Goal: Task Accomplishment & Management: Use online tool/utility

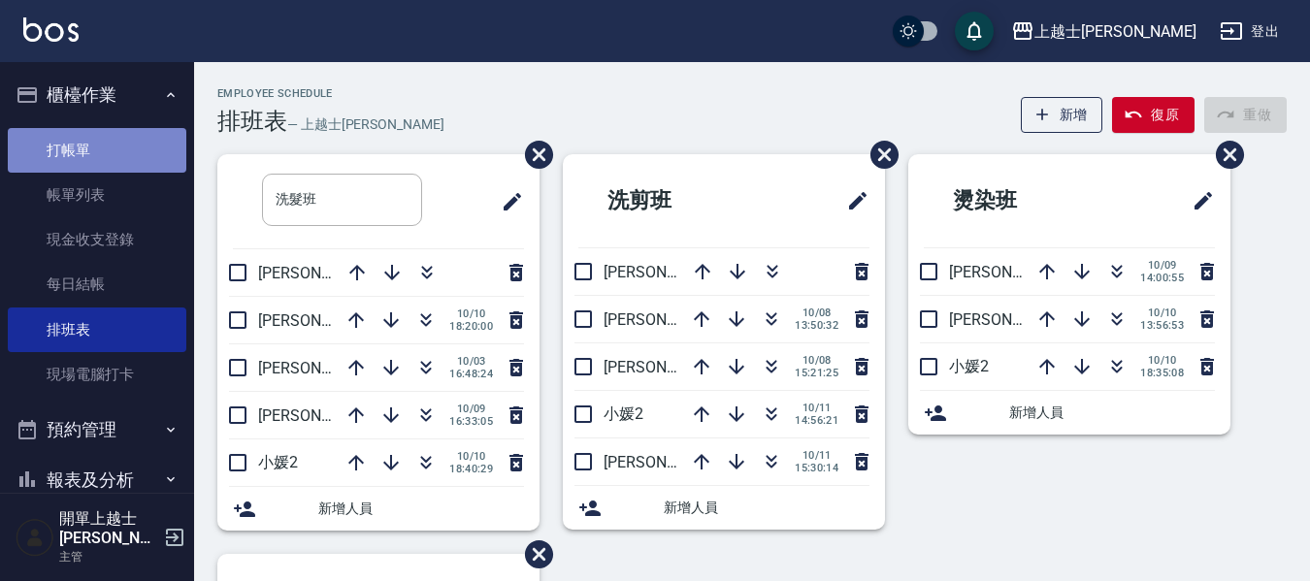
click at [132, 140] on link "打帳單" at bounding box center [97, 150] width 179 height 45
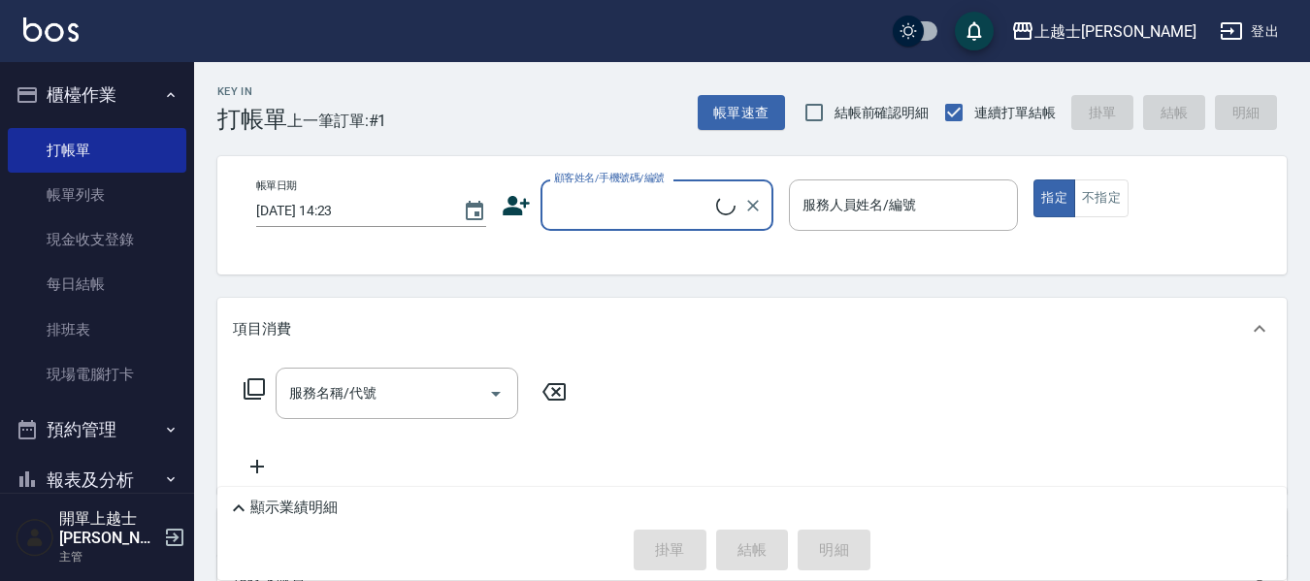
drag, startPoint x: 115, startPoint y: 137, endPoint x: 320, endPoint y: 153, distance: 205.4
click at [118, 140] on link "打帳單" at bounding box center [97, 150] width 179 height 45
click at [649, 210] on div "顧客姓名/手機號碼/編號 顧客姓名/手機號碼/編號" at bounding box center [657, 205] width 233 height 51
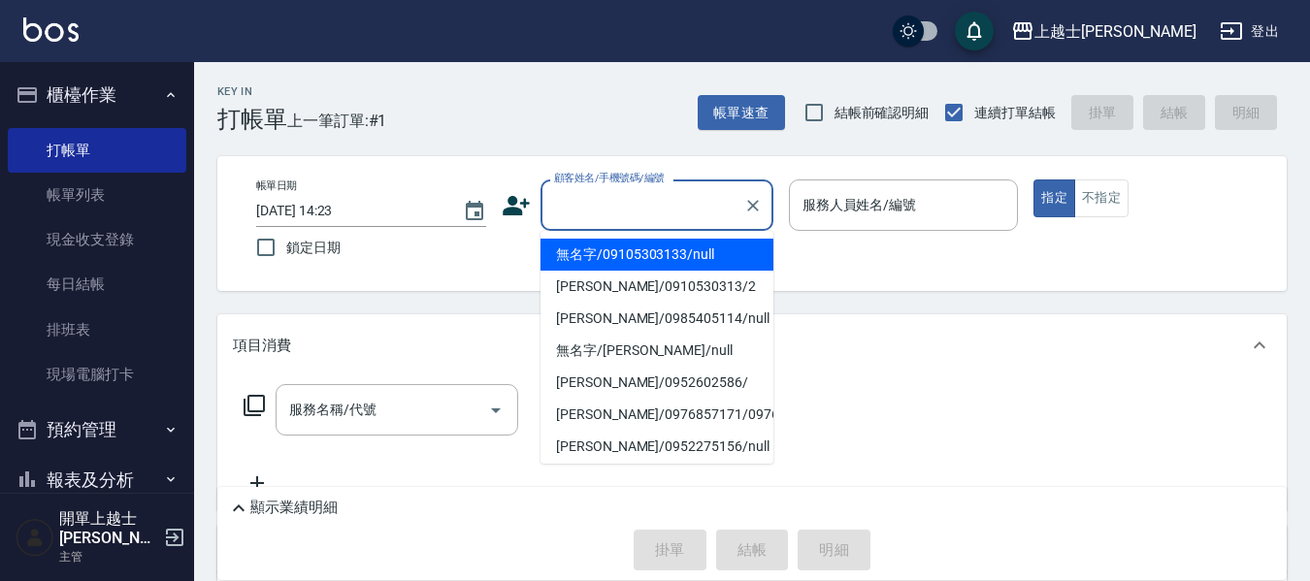
click at [646, 248] on li "無名字/09105303133/null" at bounding box center [657, 255] width 233 height 32
type input "無名字/09105303133/null"
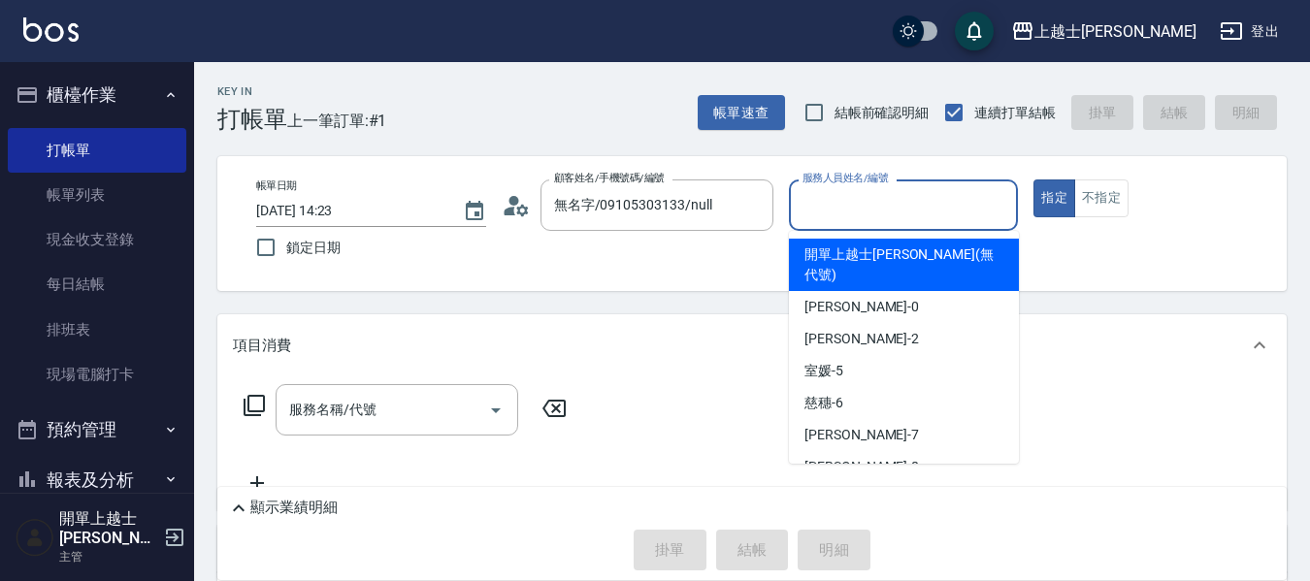
click at [923, 207] on input "服務人員姓名/編號" at bounding box center [904, 205] width 213 height 34
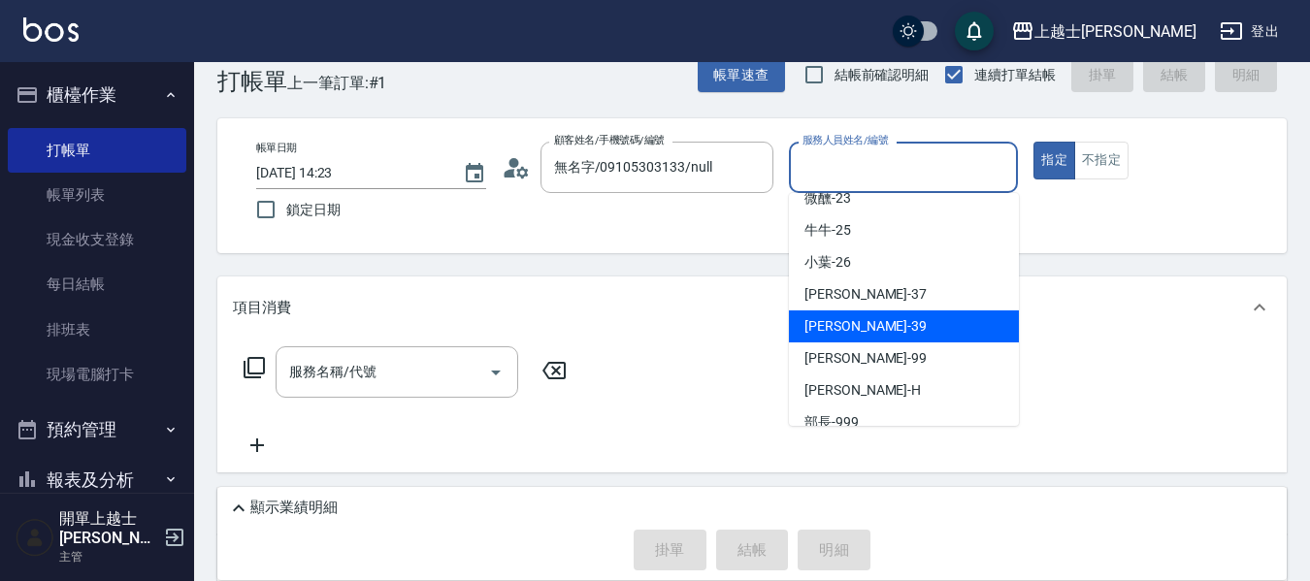
scroll to position [97, 0]
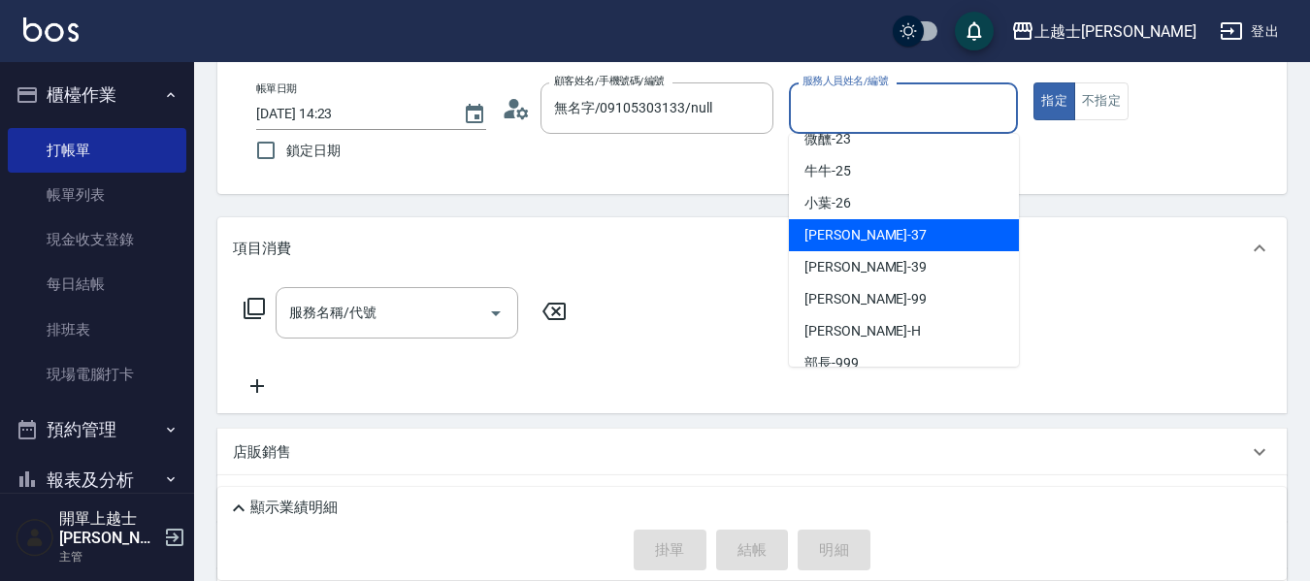
click at [864, 225] on span "[PERSON_NAME] -37" at bounding box center [866, 235] width 122 height 20
type input "[PERSON_NAME]-37"
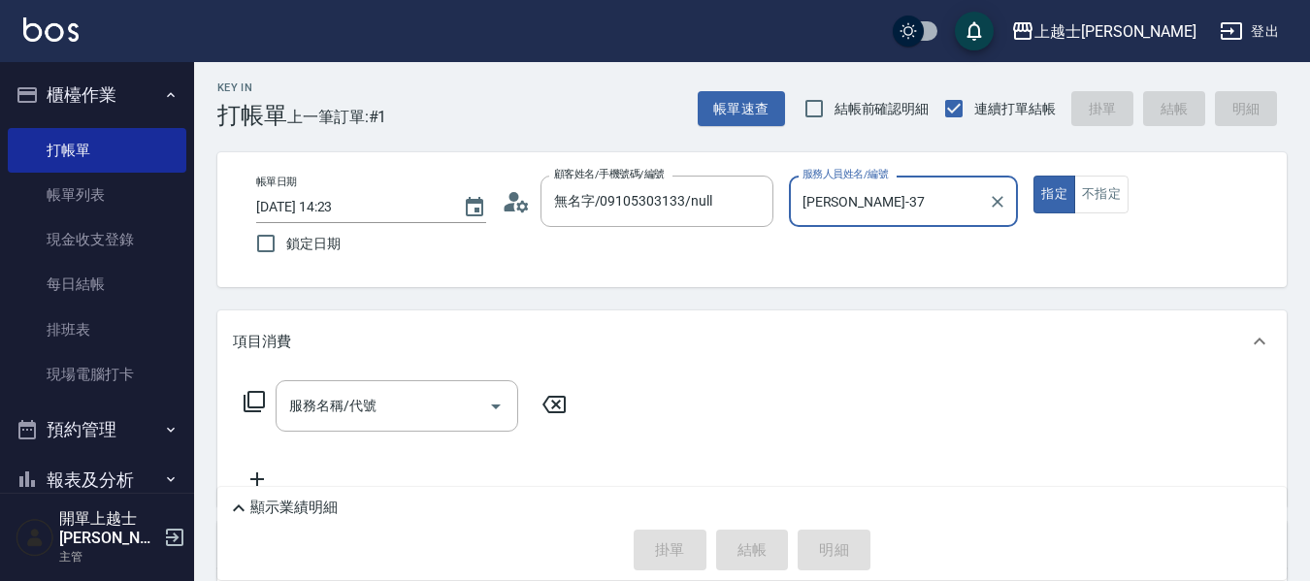
scroll to position [0, 0]
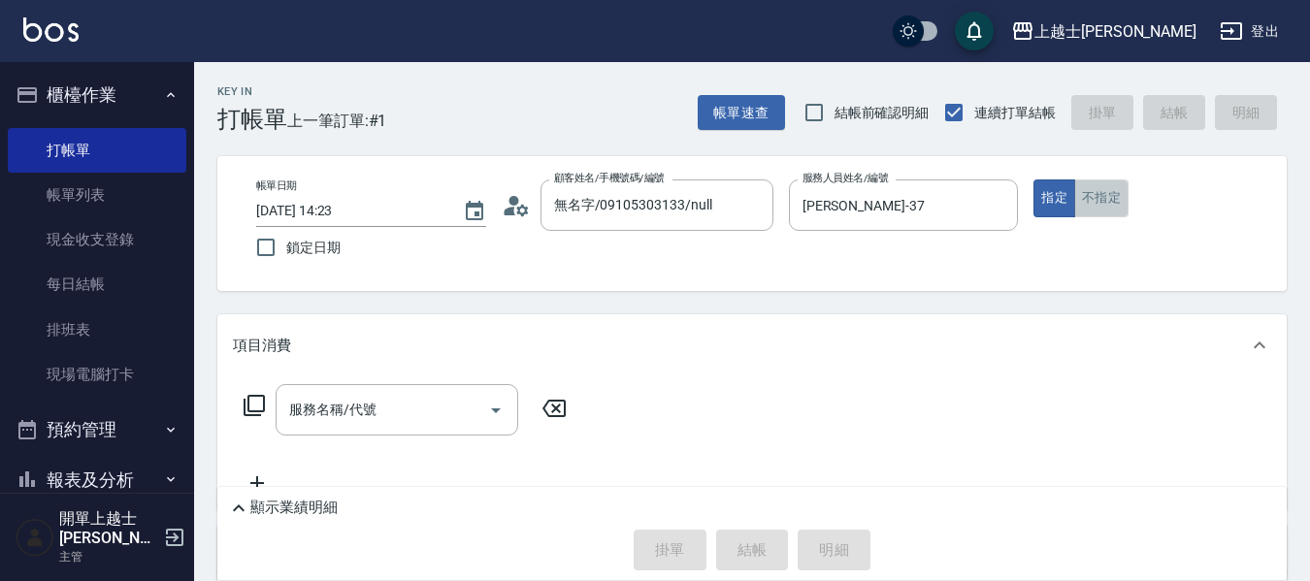
click at [1116, 194] on button "不指定" at bounding box center [1101, 199] width 54 height 38
click at [761, 201] on icon "Clear" at bounding box center [752, 205] width 19 height 19
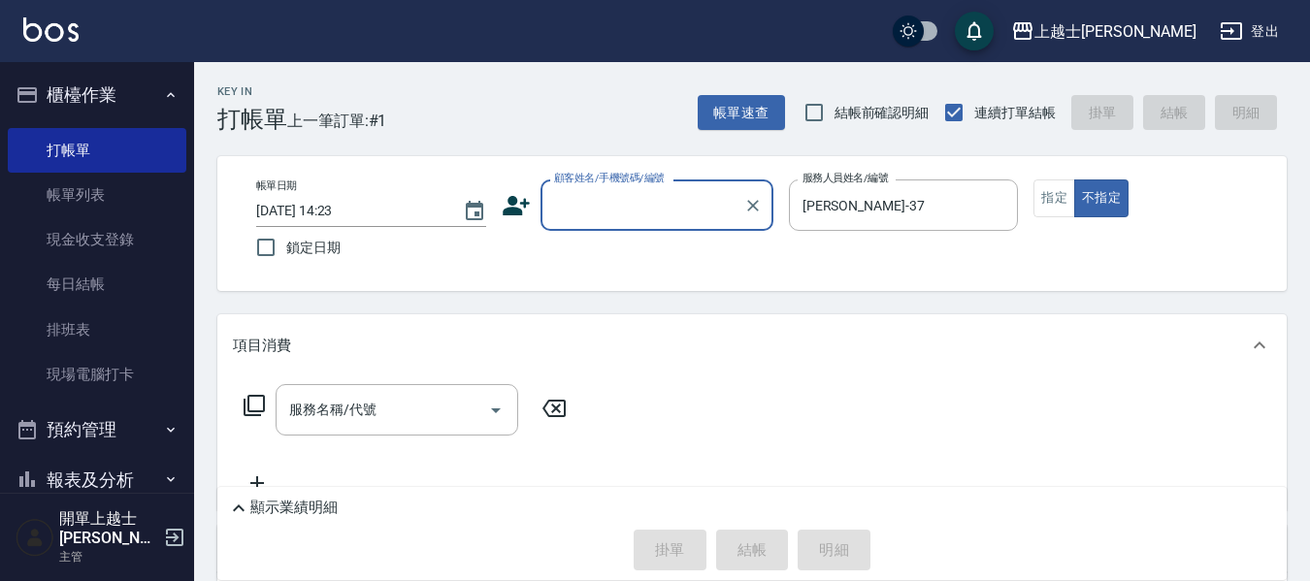
click at [737, 205] on div "顧客姓名/手機號碼/編號" at bounding box center [657, 205] width 233 height 51
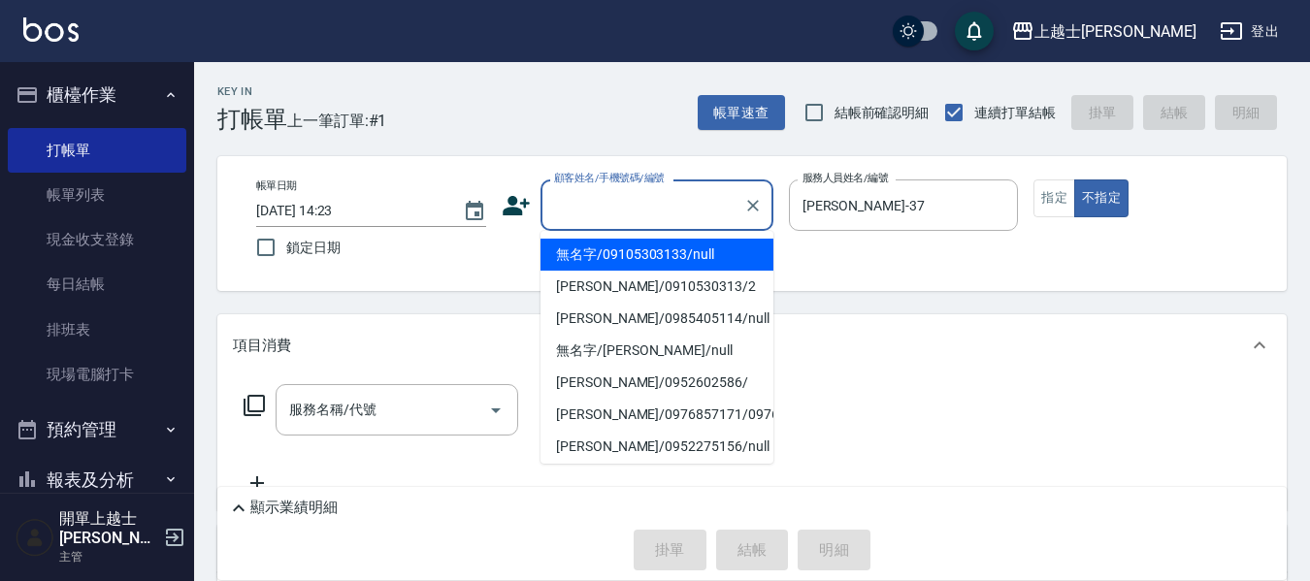
click at [686, 247] on li "無名字/09105303133/null" at bounding box center [657, 255] width 233 height 32
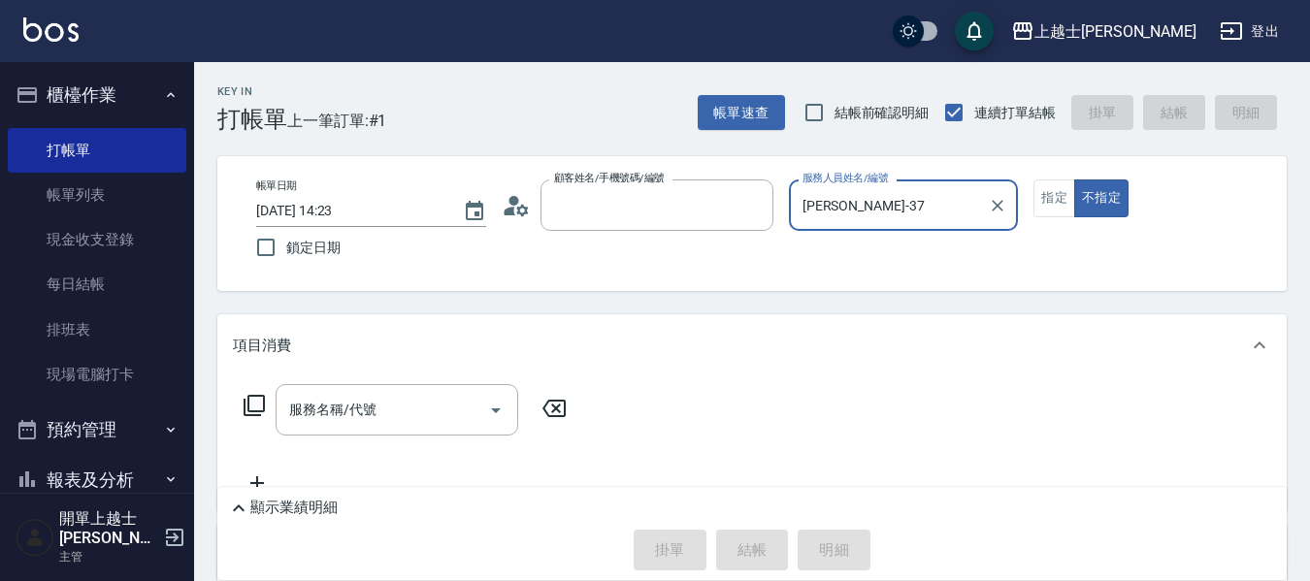
type input "無名字/09105303133/null"
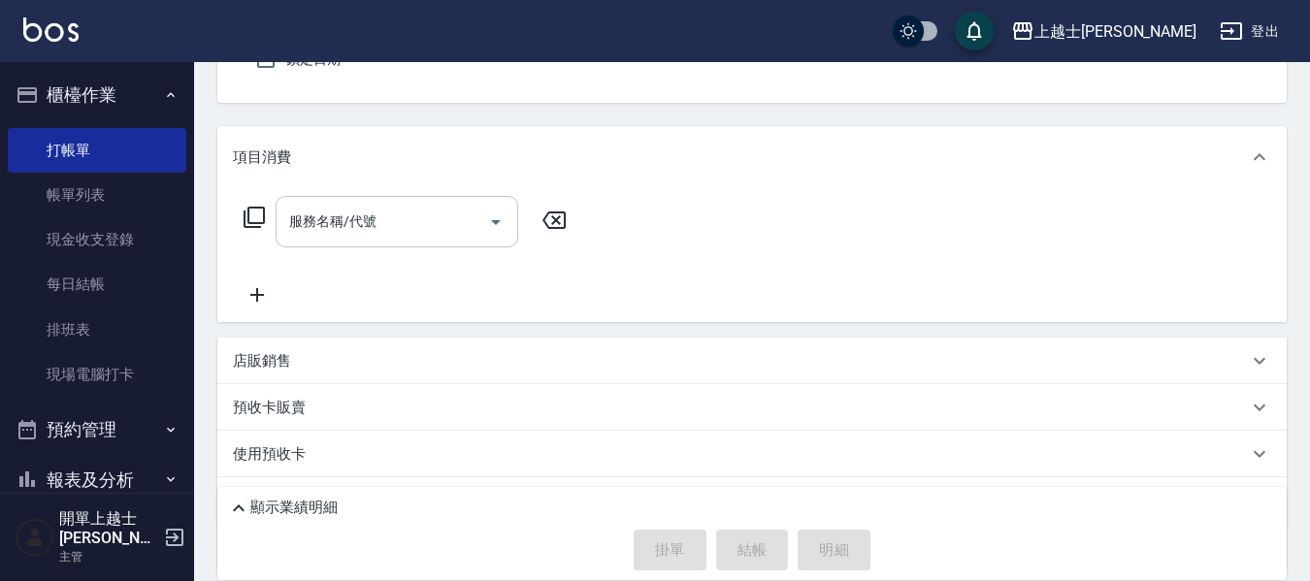
scroll to position [194, 0]
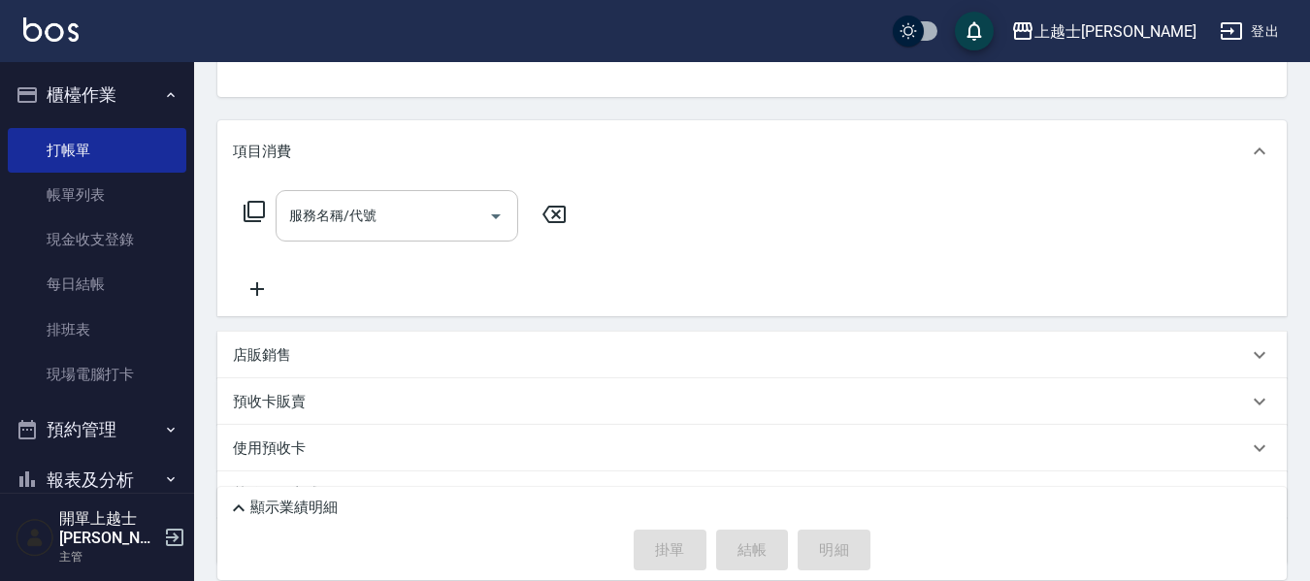
click at [387, 207] on input "服務名稱/代號" at bounding box center [382, 216] width 196 height 34
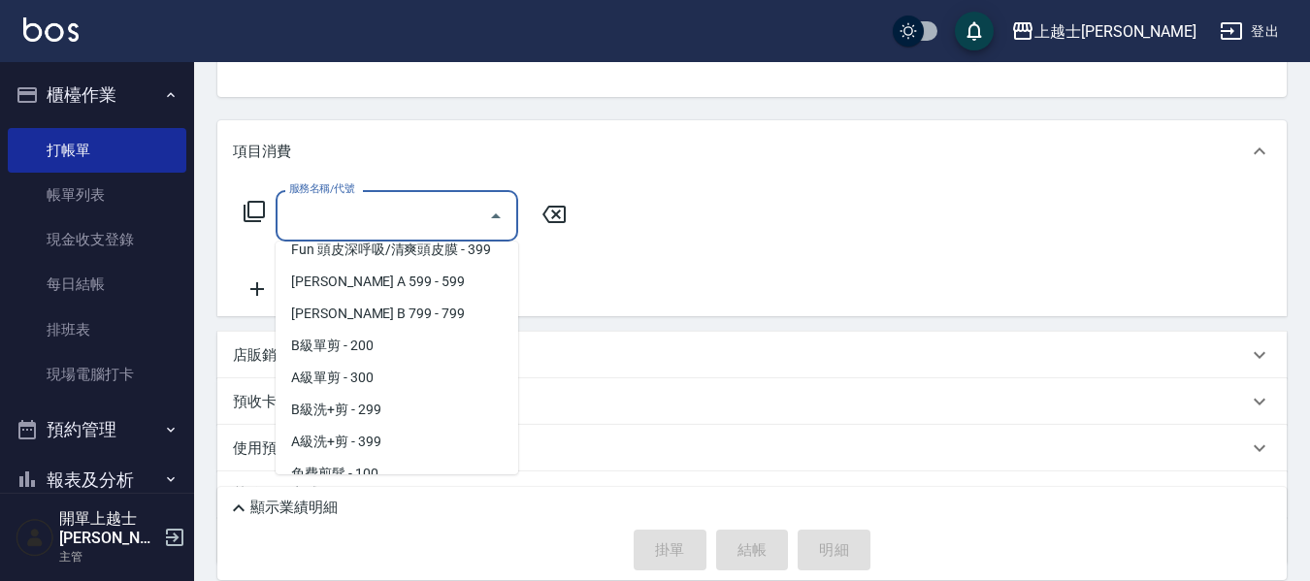
scroll to position [485, 0]
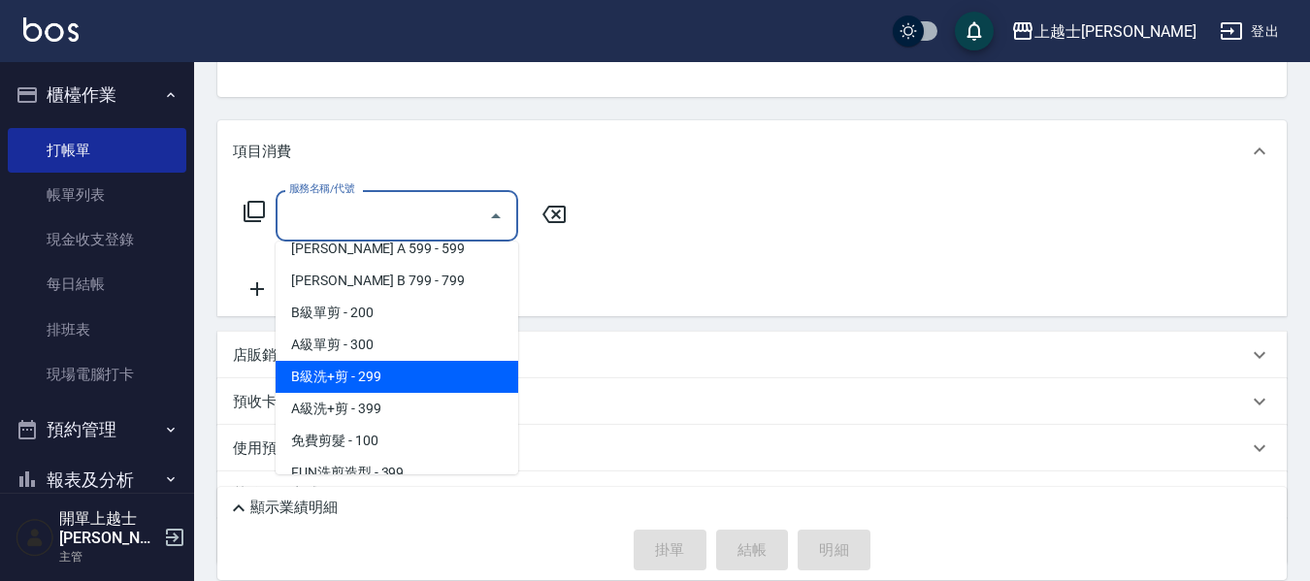
click at [386, 375] on span "B級洗+剪 - 299" at bounding box center [397, 377] width 243 height 32
type input "B級洗+剪(203)"
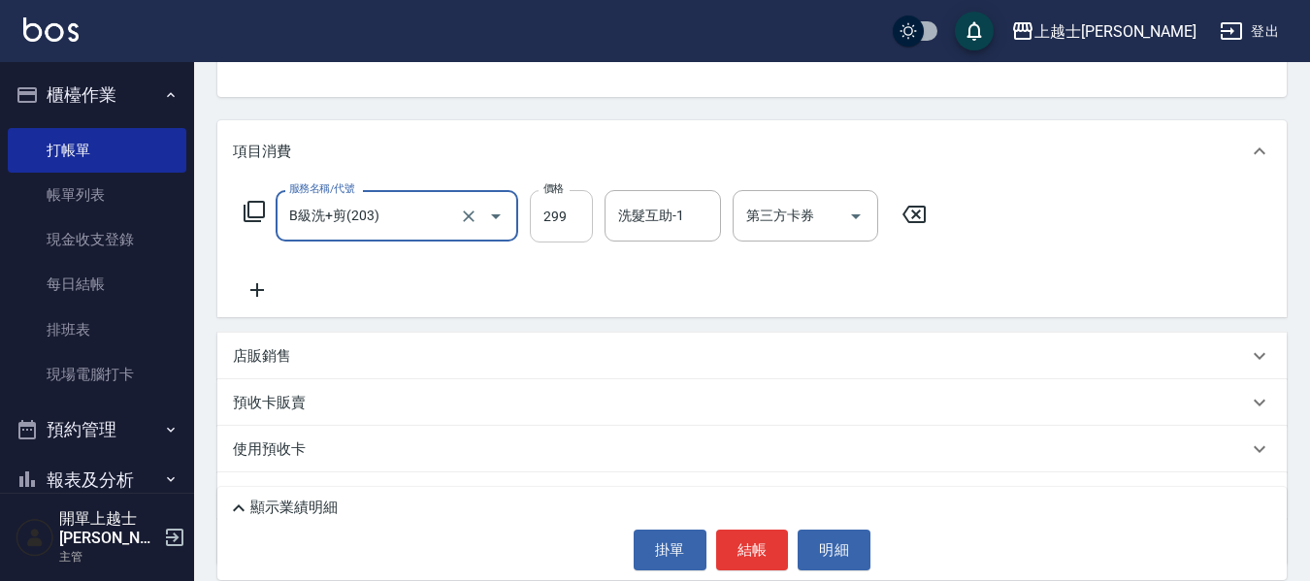
click at [563, 220] on input "299" at bounding box center [561, 216] width 63 height 52
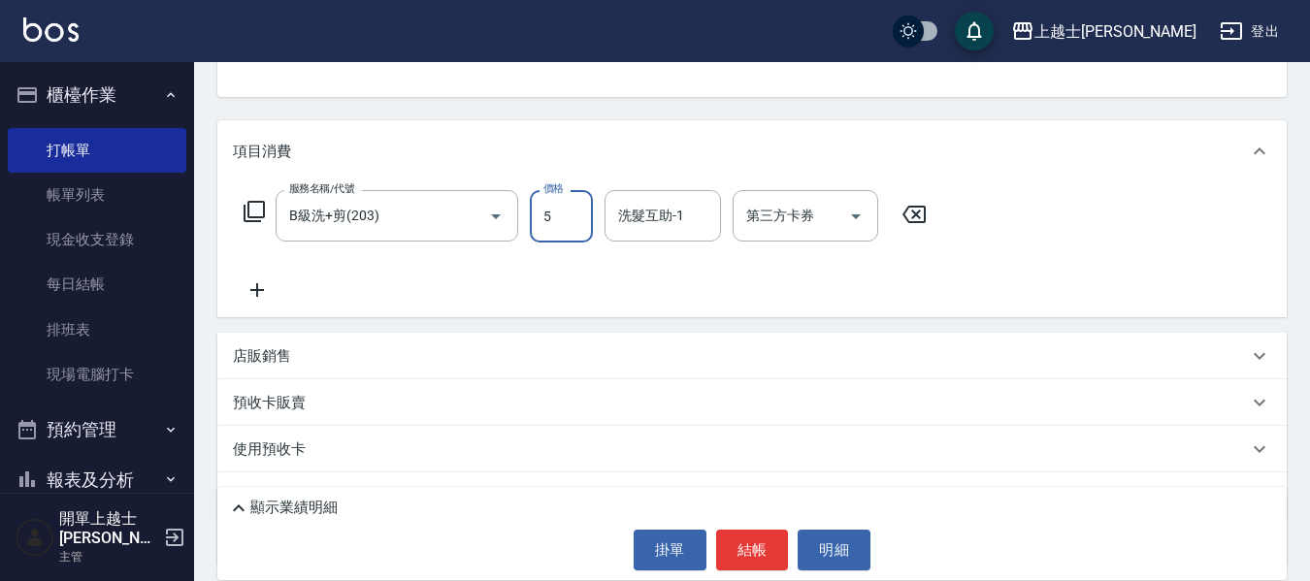
type input "500"
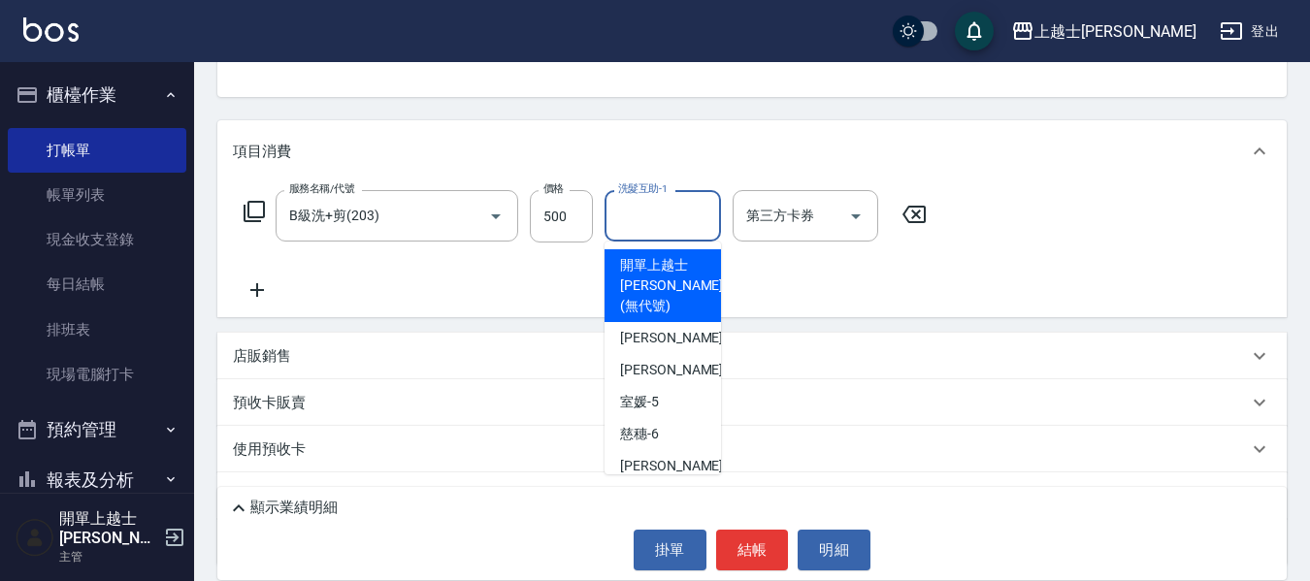
click at [681, 231] on input "洗髮互助-1" at bounding box center [662, 216] width 99 height 34
click at [697, 273] on div "開單上越士林 (無代號)" at bounding box center [663, 285] width 116 height 73
type input "開單上越士林(無代號)"
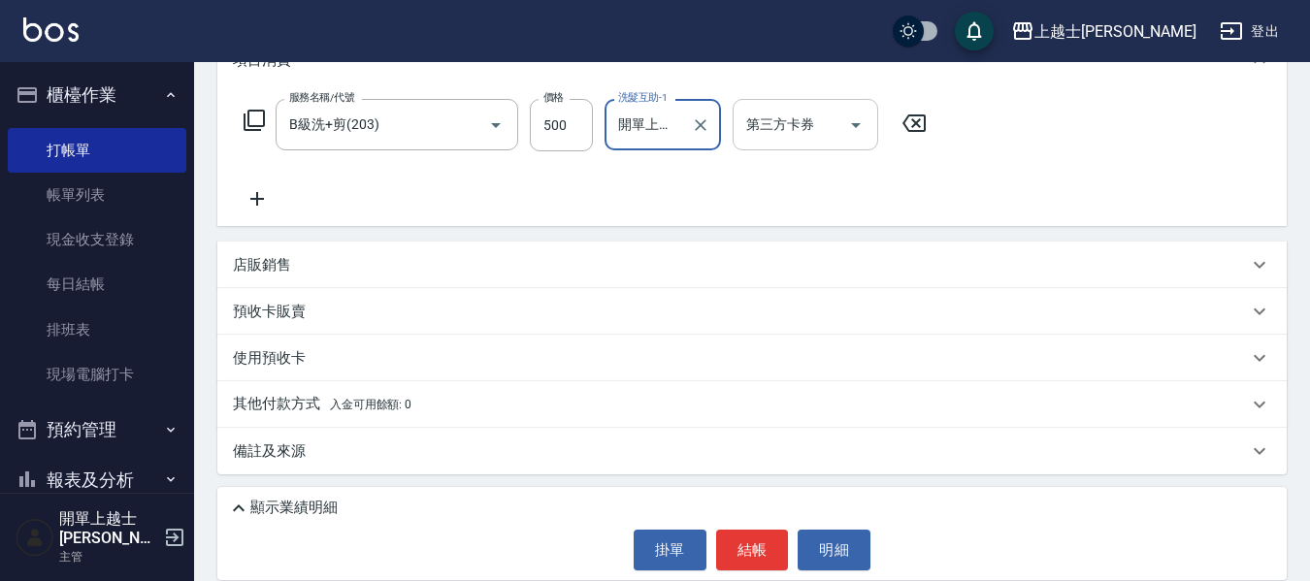
scroll to position [0, 0]
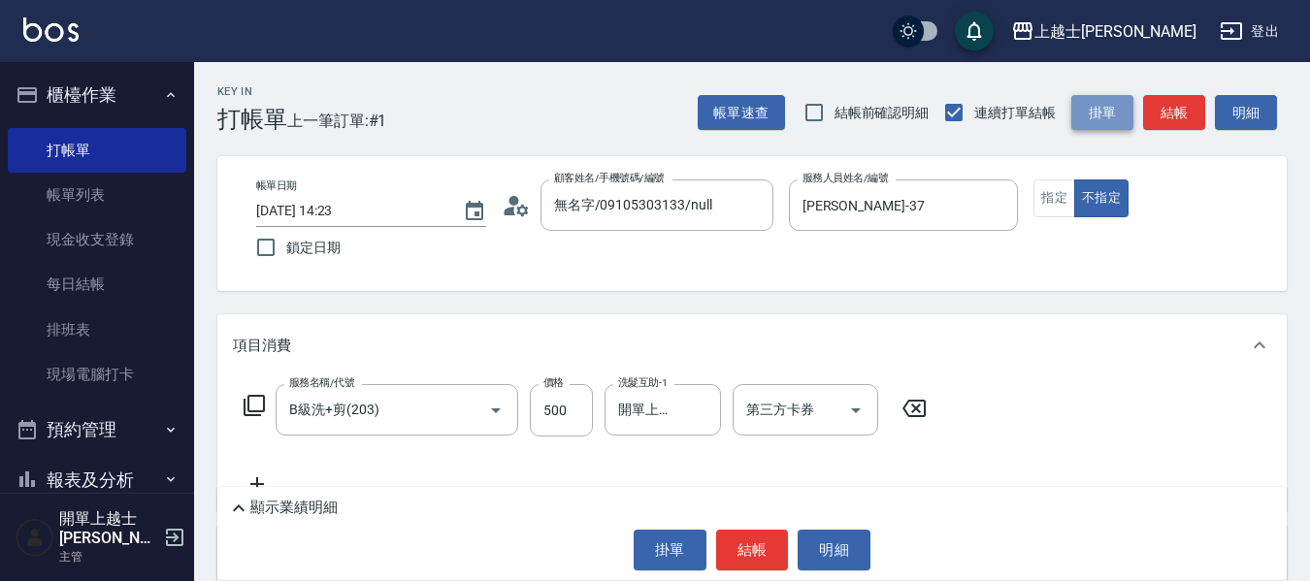
click at [1120, 106] on button "掛單" at bounding box center [1102, 113] width 62 height 36
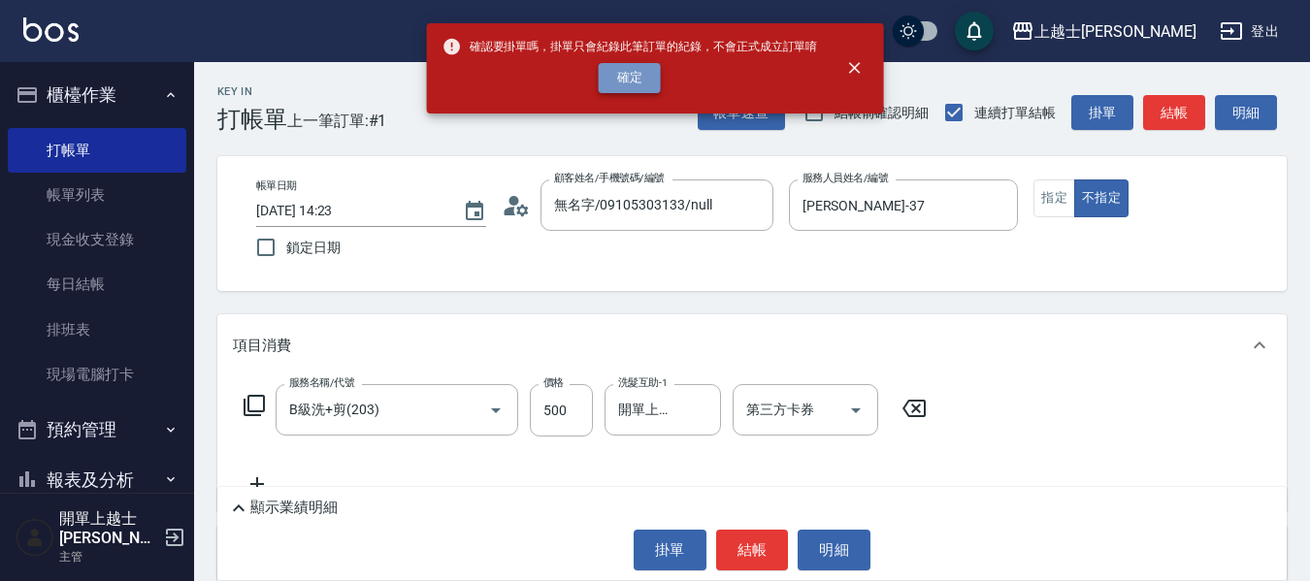
click at [630, 75] on button "確定" at bounding box center [630, 78] width 62 height 30
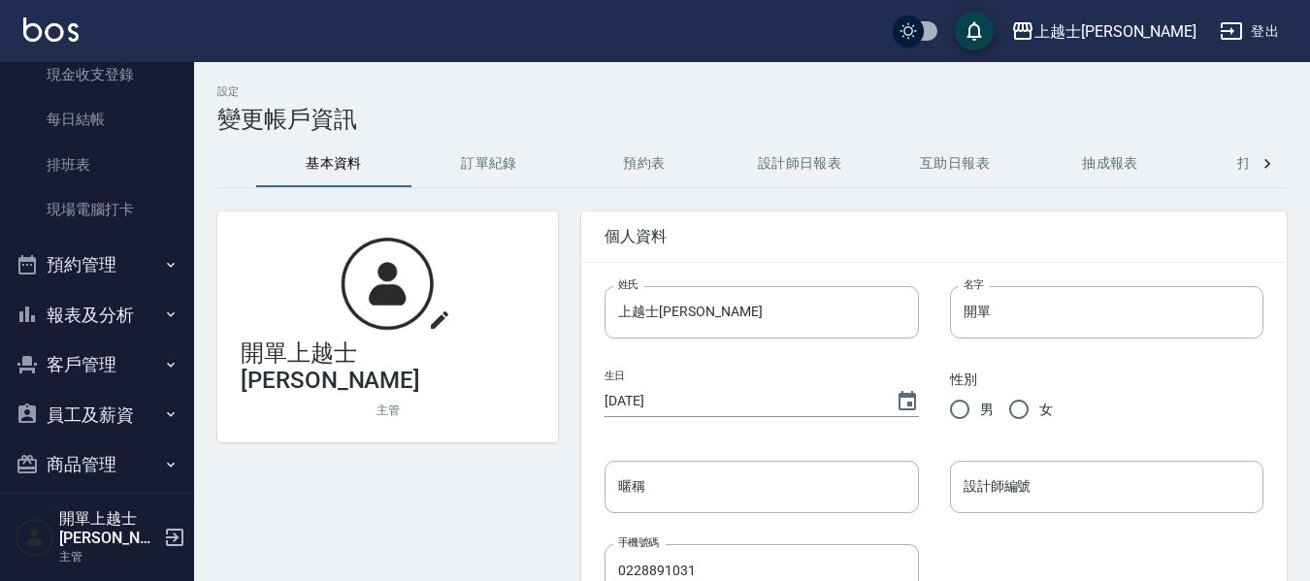
scroll to position [194, 0]
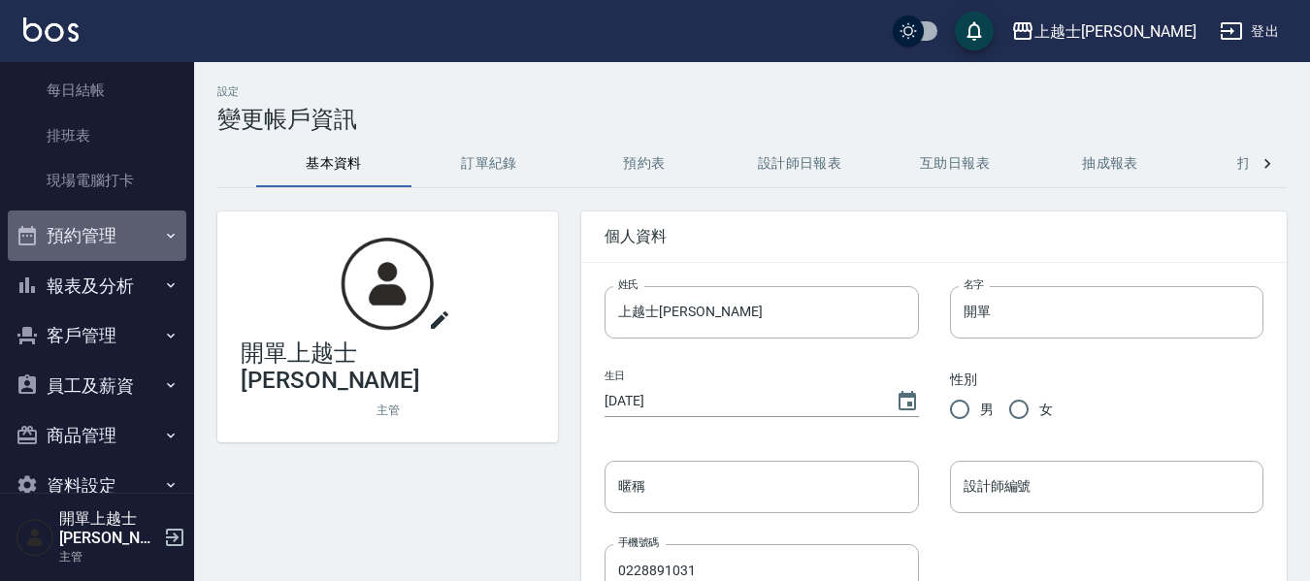
click at [146, 237] on button "預約管理" at bounding box center [97, 236] width 179 height 50
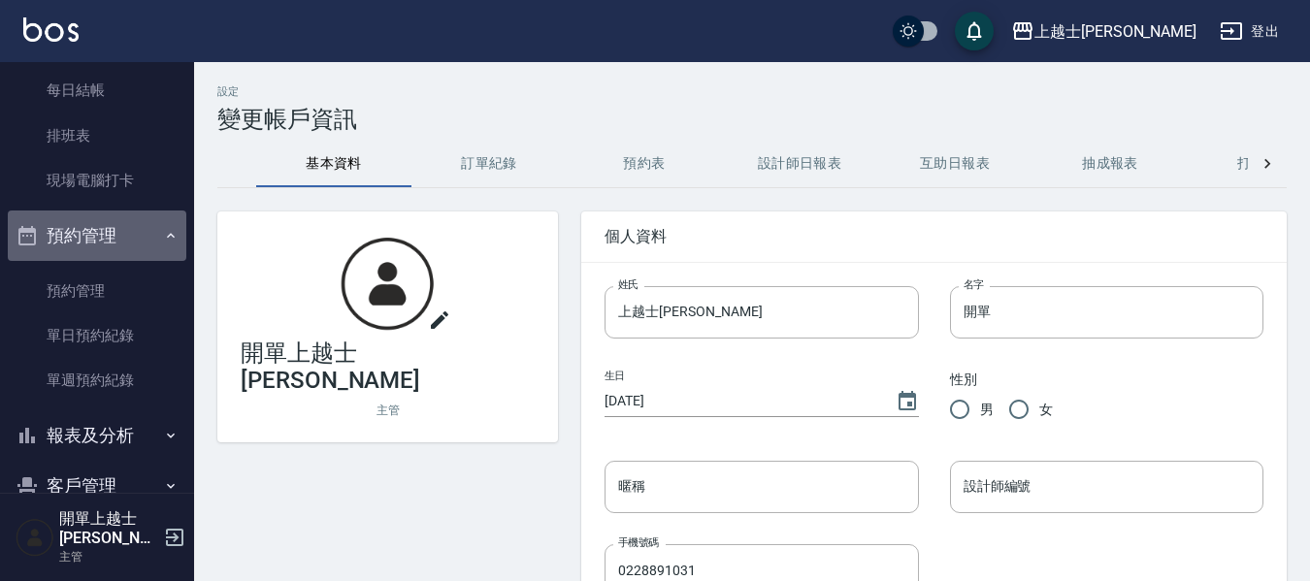
click at [149, 231] on button "預約管理" at bounding box center [97, 236] width 179 height 50
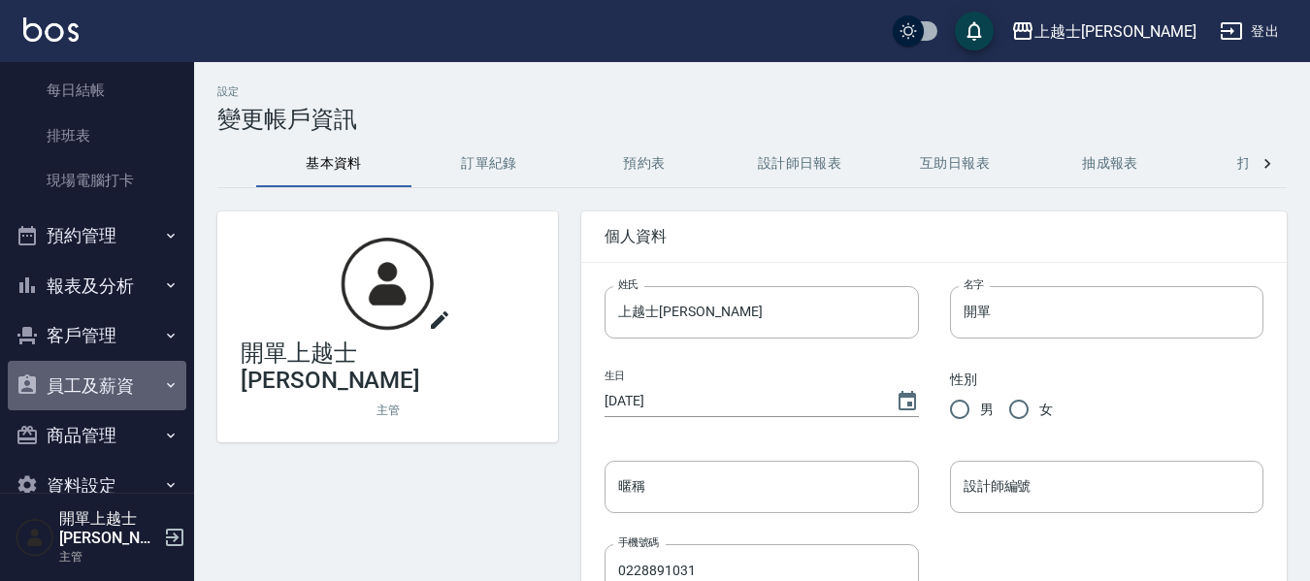
click at [135, 375] on button "員工及薪資" at bounding box center [97, 386] width 179 height 50
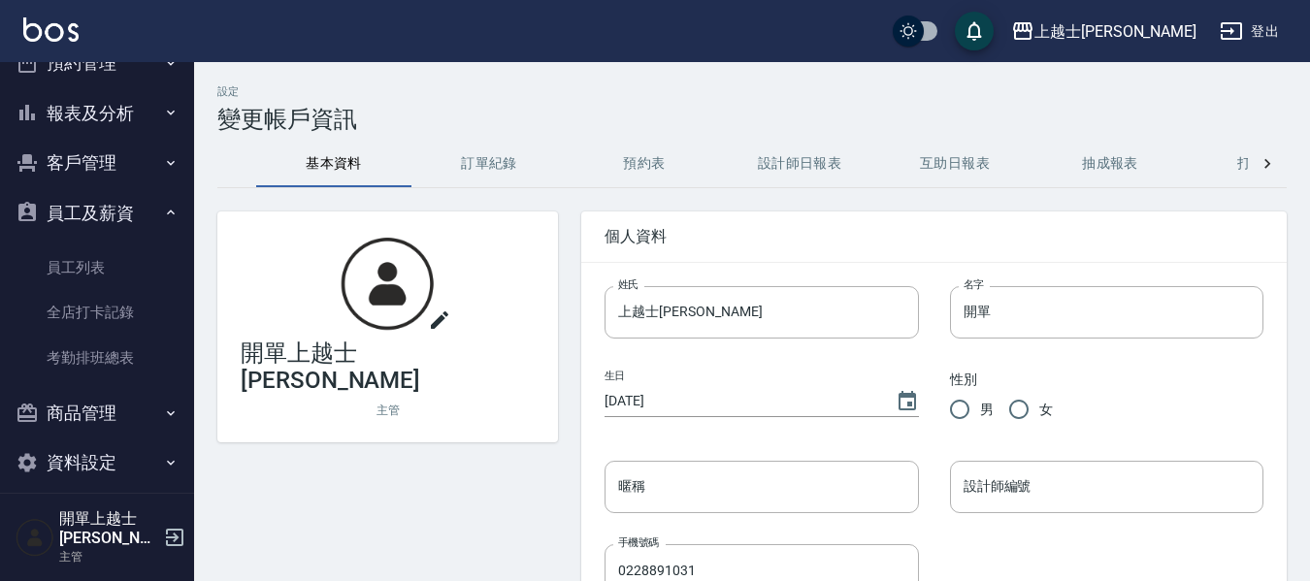
scroll to position [368, 0]
click at [146, 148] on button "客戶管理" at bounding box center [97, 162] width 179 height 50
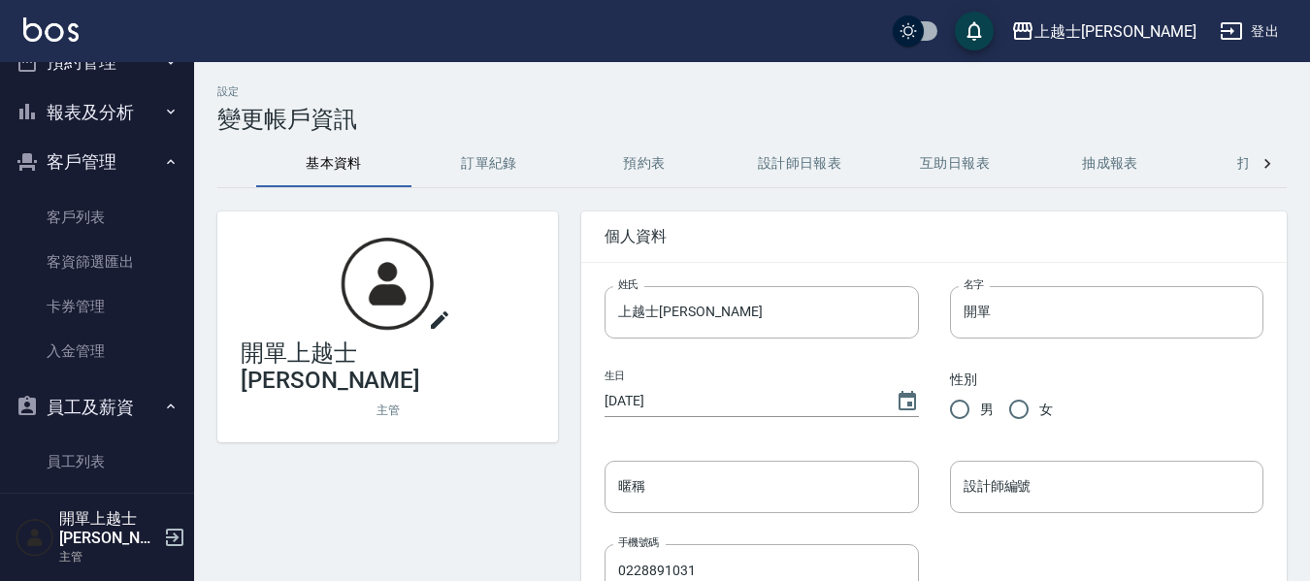
click at [155, 152] on button "客戶管理" at bounding box center [97, 162] width 179 height 50
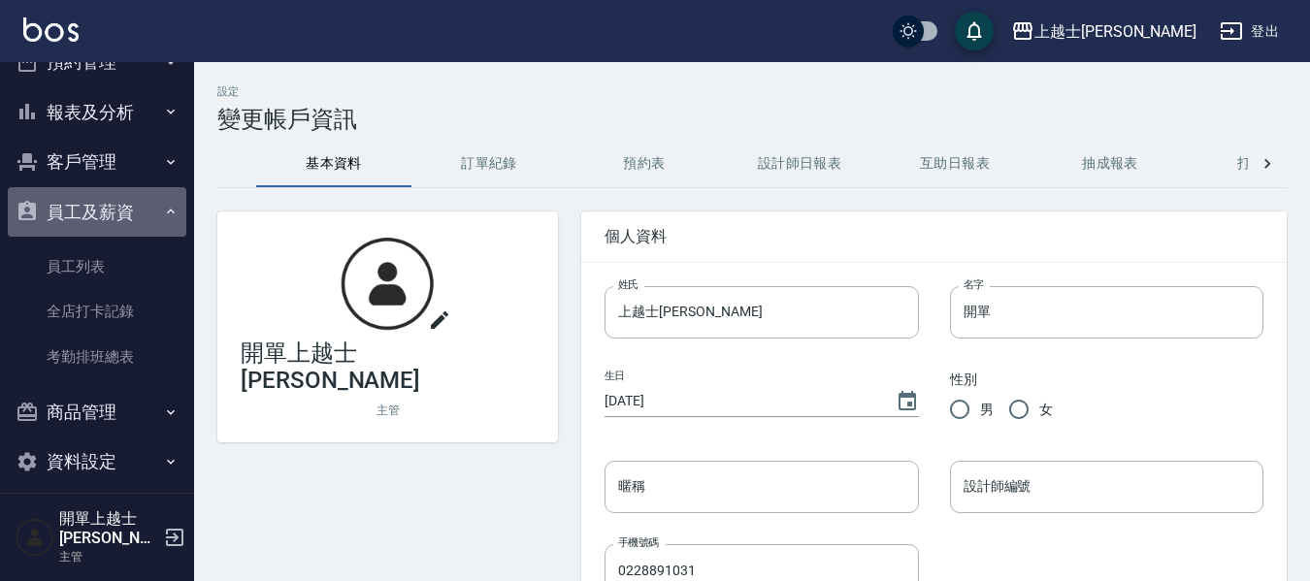
click at [158, 195] on button "員工及薪資" at bounding box center [97, 212] width 179 height 50
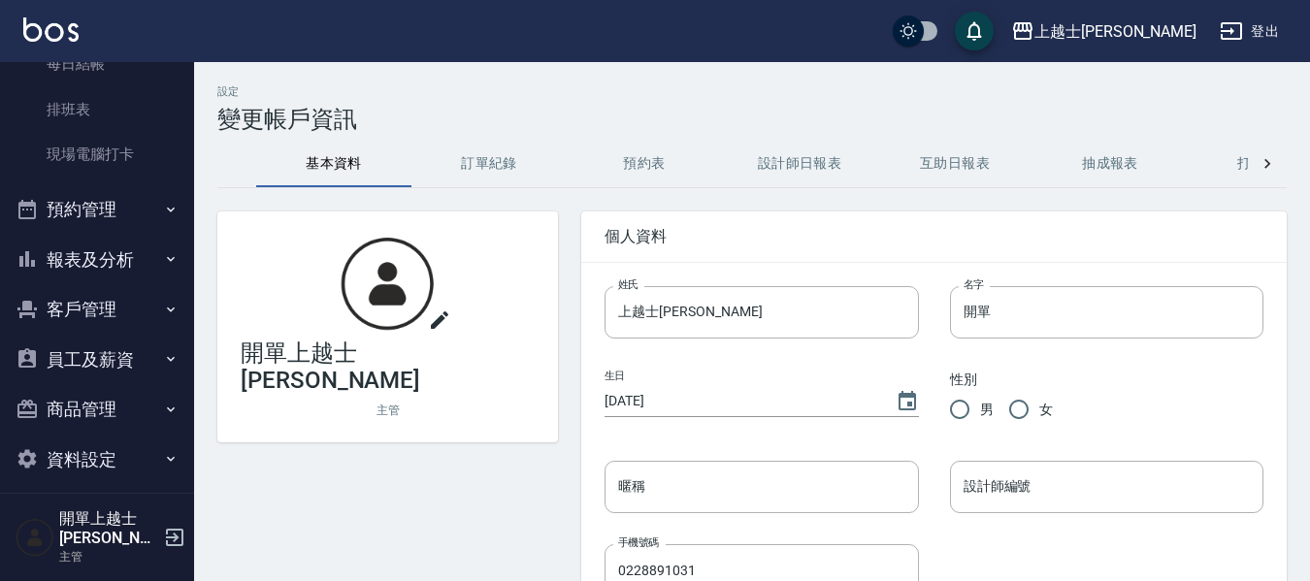
scroll to position [217, 0]
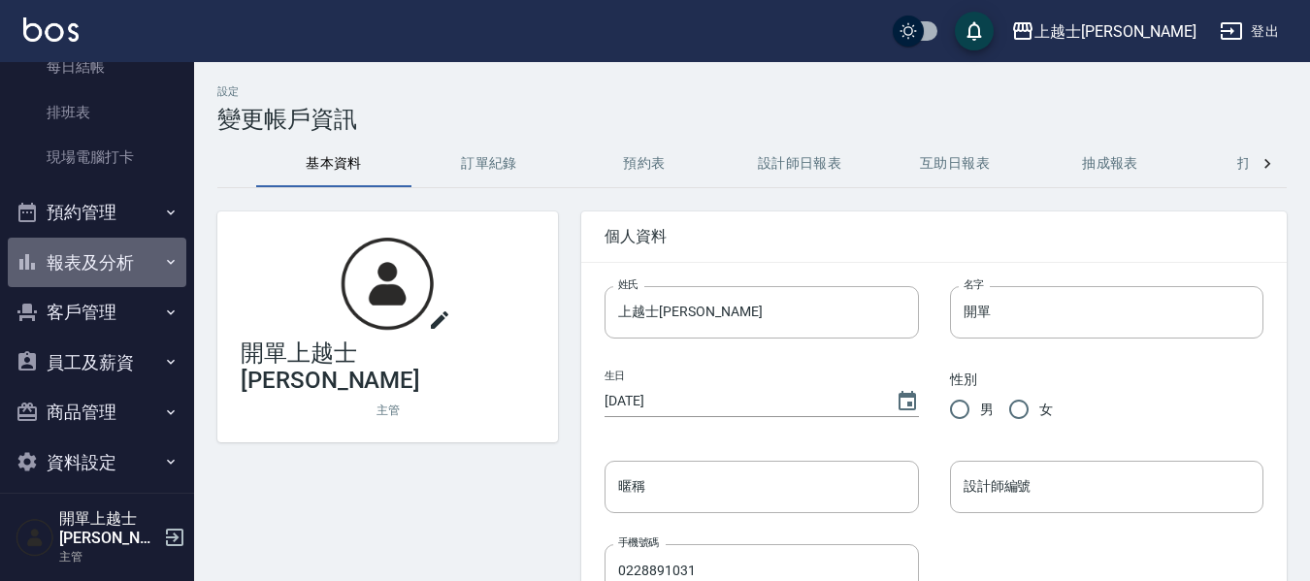
click at [159, 251] on button "報表及分析" at bounding box center [97, 263] width 179 height 50
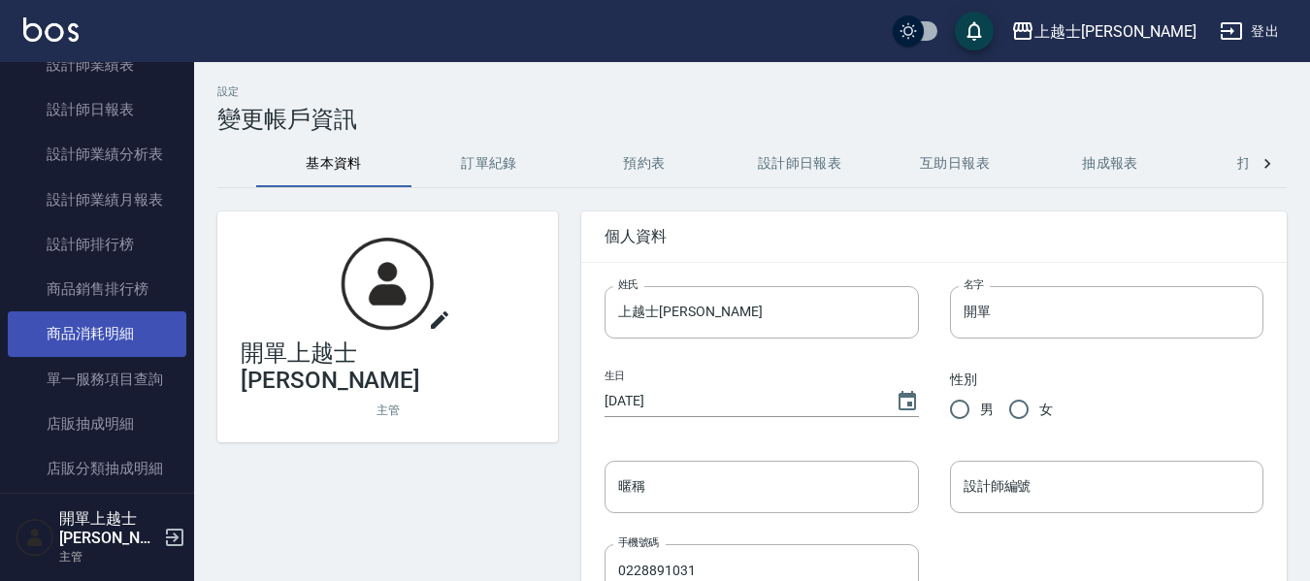
scroll to position [897, 0]
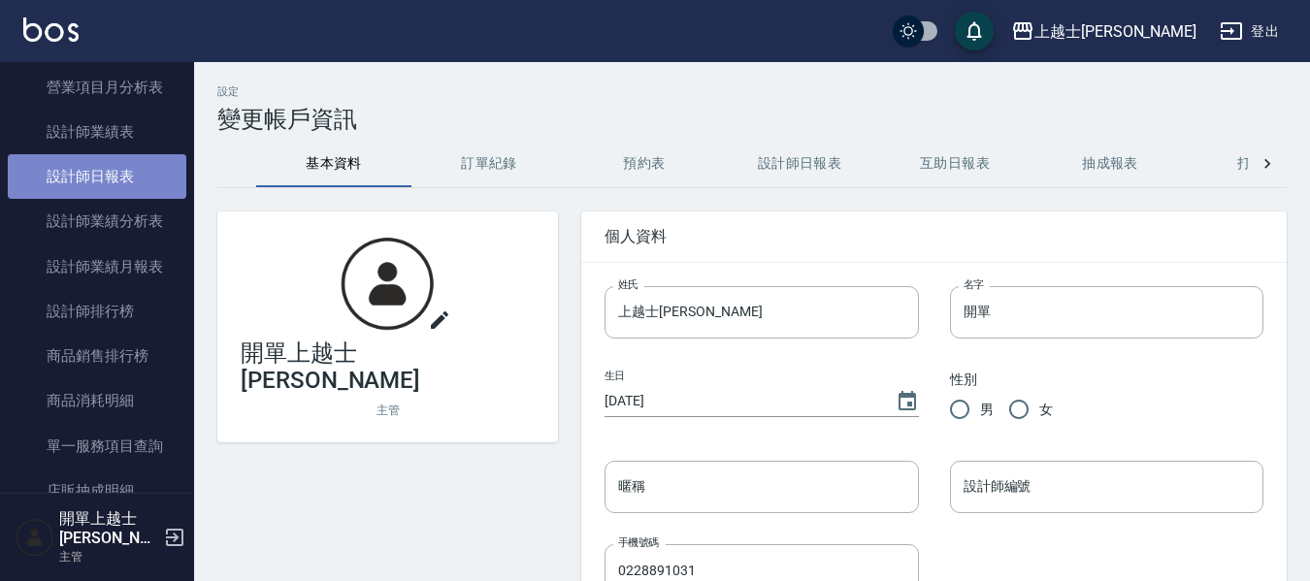
click at [145, 185] on link "設計師日報表" at bounding box center [97, 176] width 179 height 45
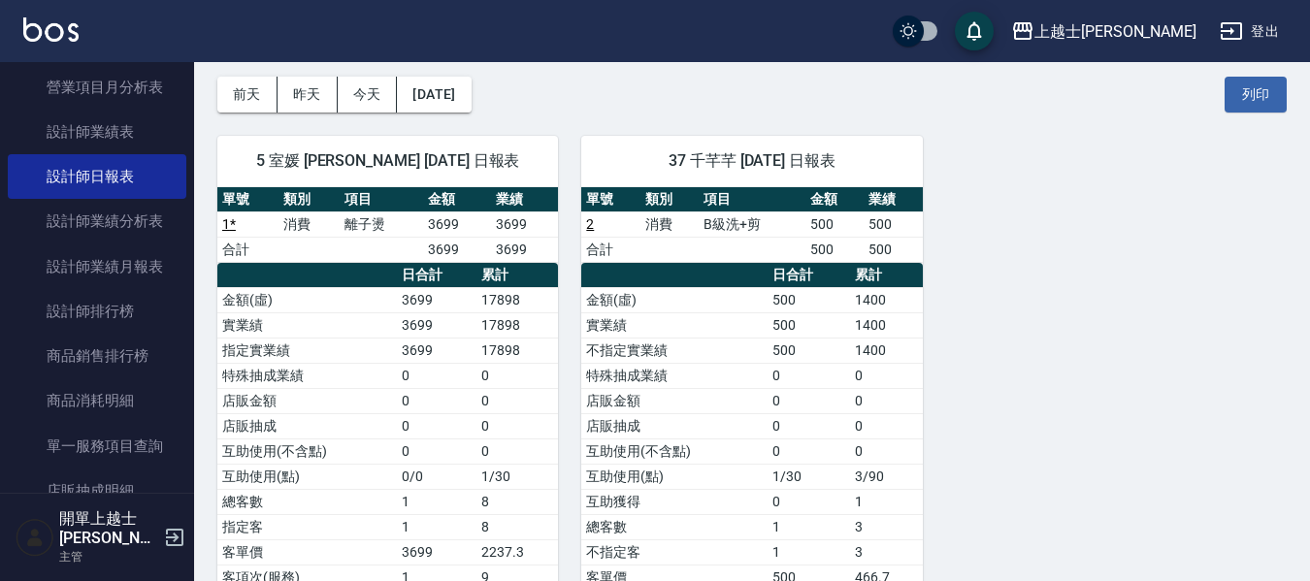
scroll to position [97, 0]
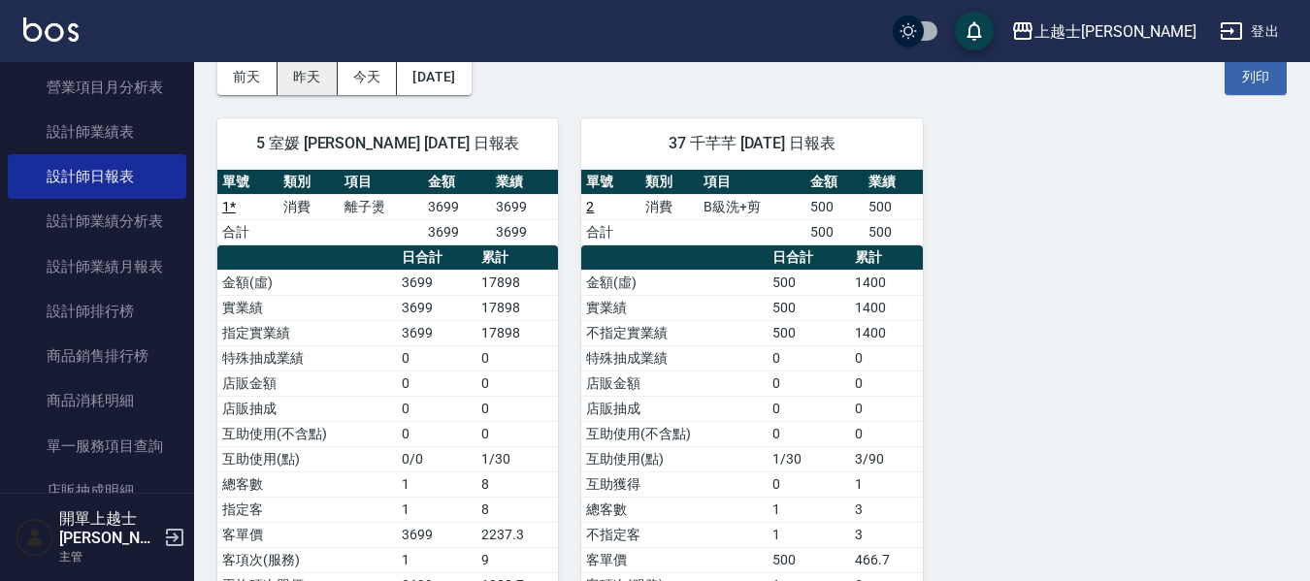
click at [323, 82] on button "昨天" at bounding box center [308, 77] width 60 height 36
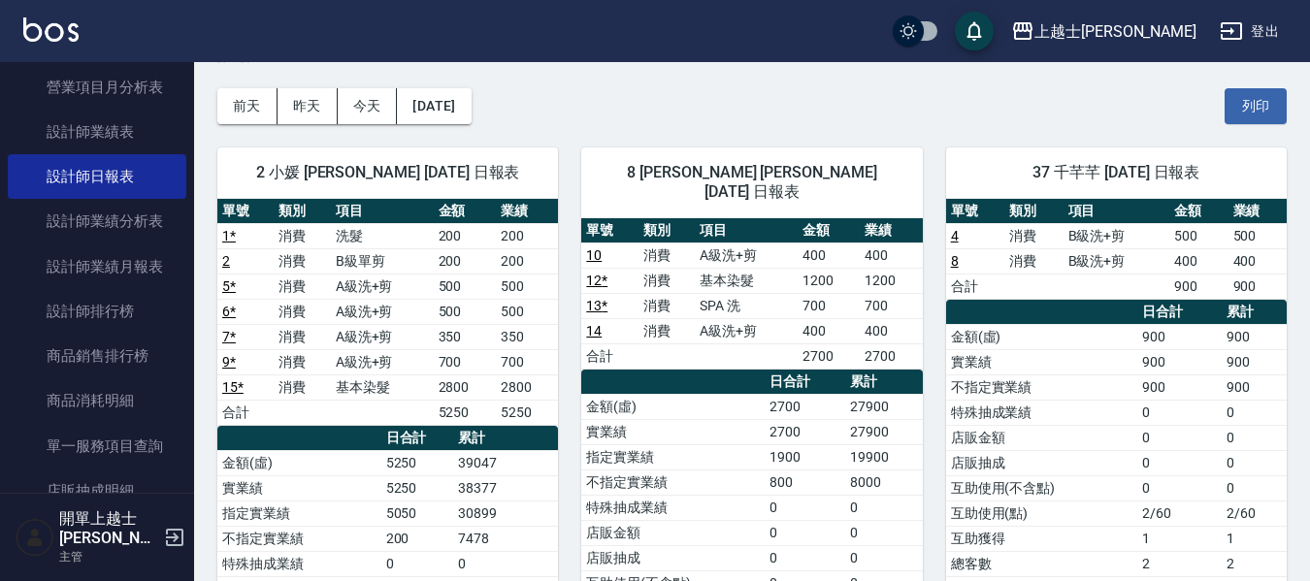
scroll to position [97, 0]
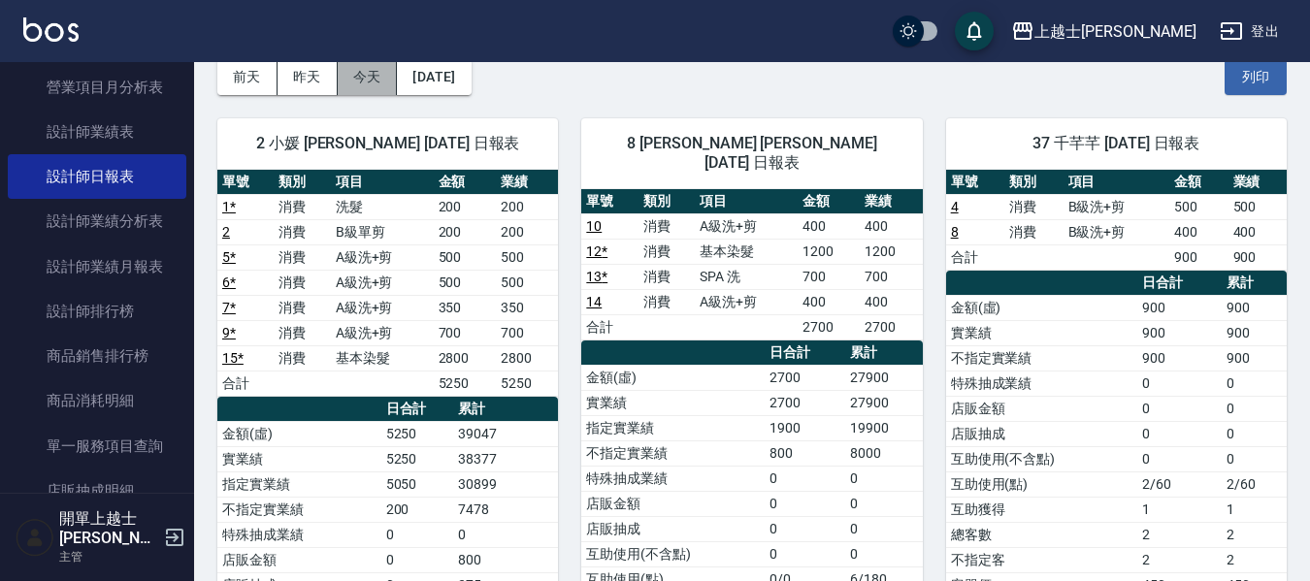
click at [384, 74] on button "今天" at bounding box center [368, 77] width 60 height 36
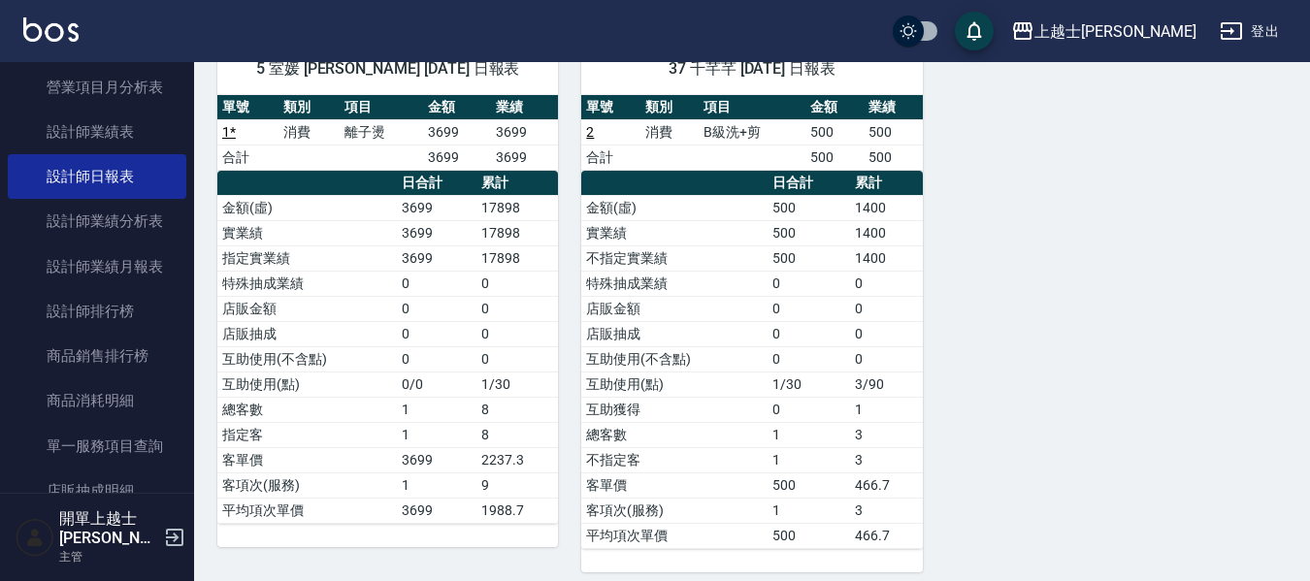
scroll to position [186, 0]
